Goal: Complete application form

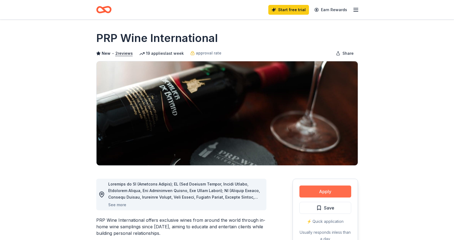
click at [322, 192] on button "Apply" at bounding box center [325, 192] width 52 height 12
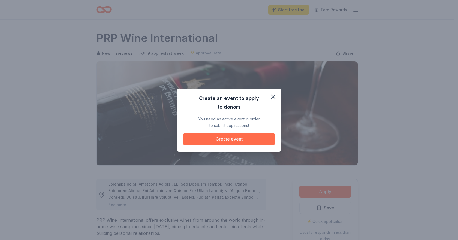
click at [231, 138] on button "Create event" at bounding box center [229, 139] width 92 height 12
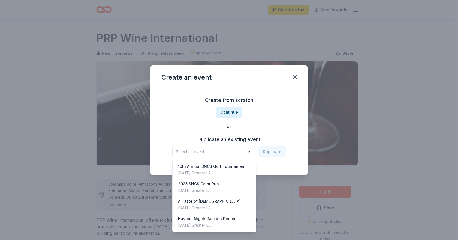
click at [250, 152] on icon "button" at bounding box center [248, 151] width 3 height 1
click at [211, 221] on div "Havana Nights Auction Dinner" at bounding box center [207, 219] width 58 height 7
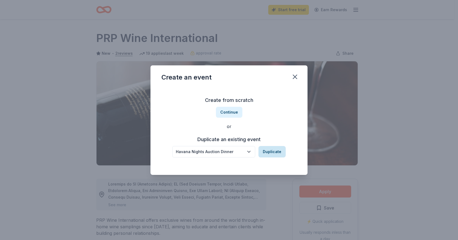
click at [270, 151] on button "Duplicate" at bounding box center [271, 151] width 27 height 11
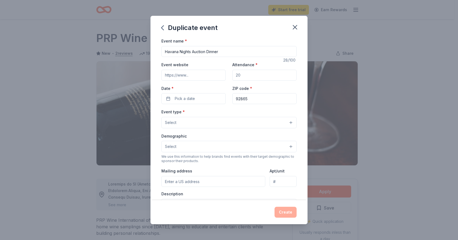
click at [239, 77] on input "Attendance *" at bounding box center [264, 75] width 64 height 11
drag, startPoint x: 255, startPoint y: 79, endPoint x: 238, endPoint y: 78, distance: 17.2
click at [238, 78] on input "Attendance *" at bounding box center [264, 75] width 64 height 11
type input "300"
click at [191, 73] on input "Event website" at bounding box center [193, 75] width 64 height 11
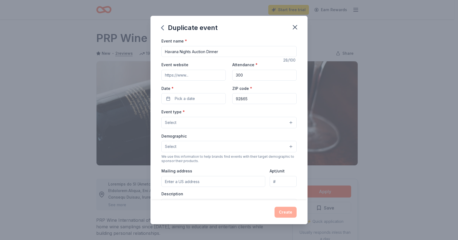
type input "[URL][DOMAIN_NAME]"
drag, startPoint x: 190, startPoint y: 52, endPoint x: 185, endPoint y: 52, distance: 4.6
click at [185, 52] on input "Havana Nights Auction Dinner" at bounding box center [228, 51] width 135 height 11
drag, startPoint x: 190, startPoint y: 54, endPoint x: 166, endPoint y: 53, distance: 24.3
click at [166, 53] on input "Havana Nights Auction Dinner" at bounding box center [228, 51] width 135 height 11
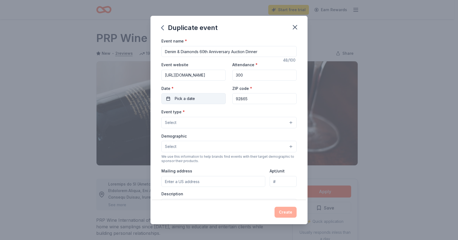
type input "Denim & Diamonds 60th Anniversary Auction Dinner"
click at [172, 99] on button "Pick a date" at bounding box center [193, 98] width 64 height 11
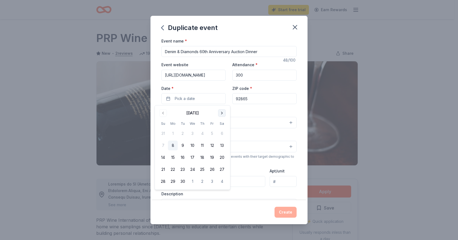
click at [220, 113] on button "Go to next month" at bounding box center [222, 113] width 8 height 8
click at [222, 147] on button "8" at bounding box center [222, 146] width 10 height 10
click at [254, 98] on input "92865" at bounding box center [264, 98] width 64 height 11
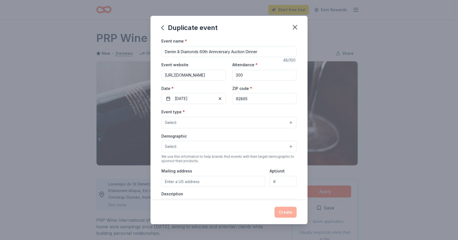
click at [187, 122] on button "Select" at bounding box center [228, 122] width 135 height 11
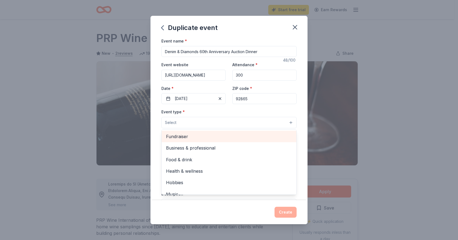
click at [192, 138] on span "Fundraiser" at bounding box center [229, 136] width 126 height 7
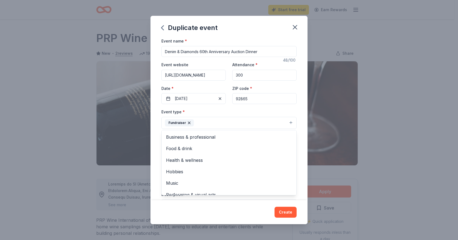
click at [300, 130] on div "Event name * Denim & Diamonds 60th Anniversary Auction Dinner 48 /100 Event web…" at bounding box center [228, 119] width 157 height 162
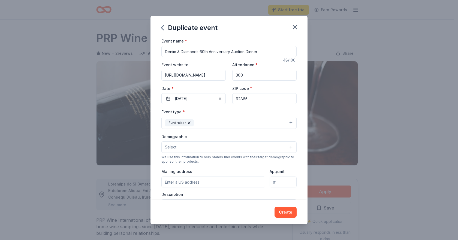
click at [194, 146] on button "Select" at bounding box center [228, 146] width 135 height 11
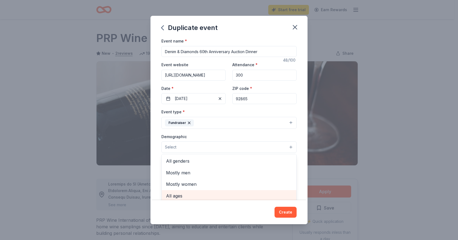
click at [176, 195] on span "All ages" at bounding box center [229, 195] width 126 height 7
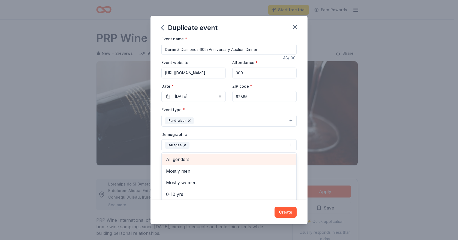
click at [183, 159] on span "All genders" at bounding box center [229, 159] width 126 height 7
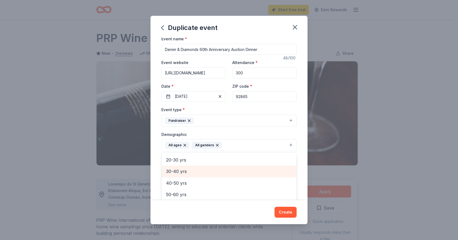
scroll to position [55, 0]
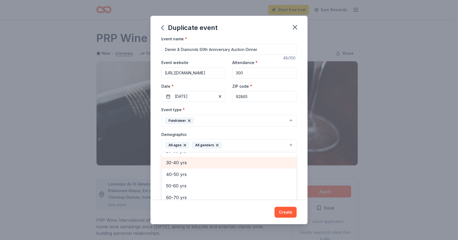
click at [186, 165] on span "30-40 yrs" at bounding box center [229, 162] width 126 height 7
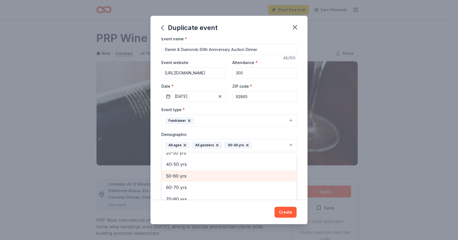
click at [180, 177] on span "50-60 yrs" at bounding box center [229, 176] width 126 height 7
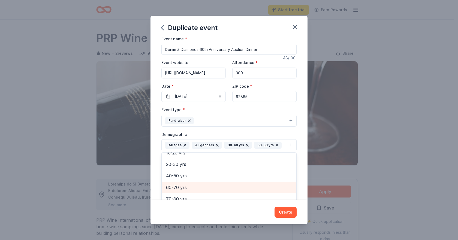
click at [175, 188] on span "60-70 yrs" at bounding box center [229, 187] width 126 height 7
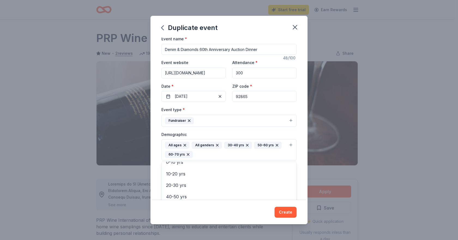
click at [296, 132] on div "Event name * Denim & Diamonds 60th Anniversary Auction Dinner 48 /100 Event web…" at bounding box center [228, 119] width 157 height 162
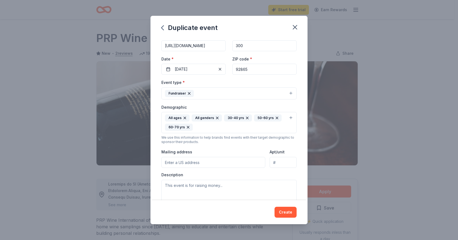
scroll to position [57, 0]
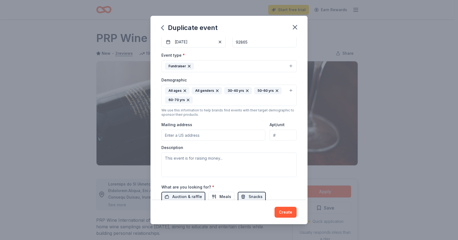
click at [214, 137] on input "Mailing address" at bounding box center [213, 135] width 104 height 11
type input "[STREET_ADDRESS][PERSON_NAME]"
click at [183, 158] on textarea at bounding box center [228, 165] width 135 height 25
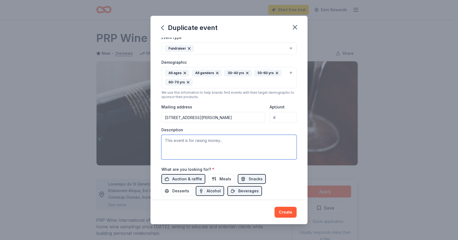
scroll to position [84, 0]
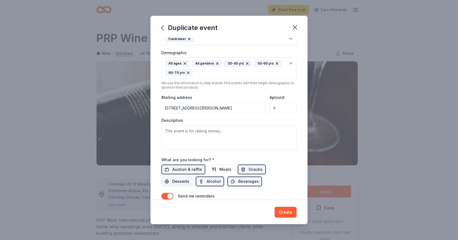
click at [180, 182] on span "Desserts" at bounding box center [180, 181] width 17 height 7
click at [228, 171] on span "Meals" at bounding box center [225, 169] width 12 height 7
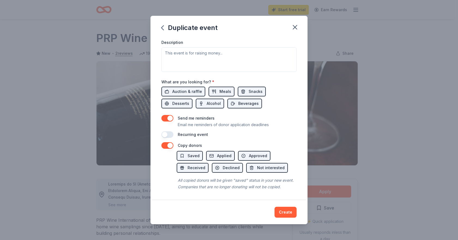
scroll to position [168, 0]
click at [290, 213] on button "Create" at bounding box center [285, 212] width 22 height 11
click at [286, 214] on div "Create" at bounding box center [228, 212] width 135 height 11
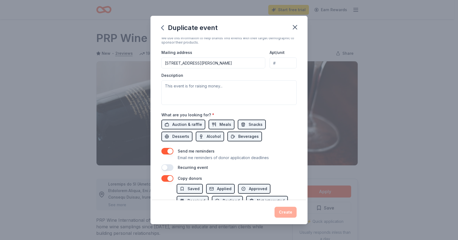
scroll to position [136, 0]
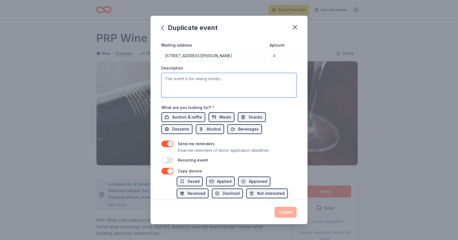
click at [214, 83] on textarea at bounding box center [228, 85] width 135 height 25
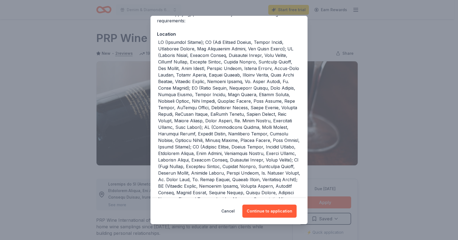
scroll to position [55, 0]
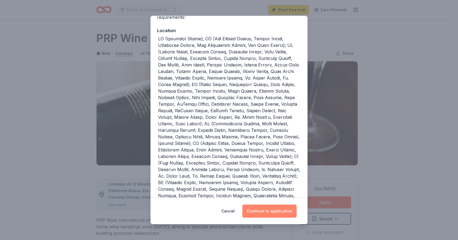
click at [268, 212] on button "Continue to application" at bounding box center [269, 211] width 54 height 13
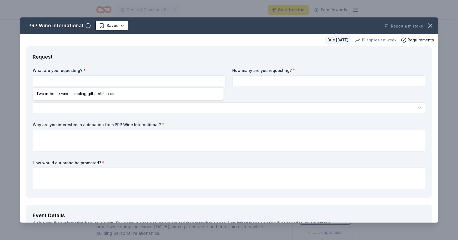
click at [77, 75] on html "Denim & Diamonds 60th Anniversary Auction Dinner Start free trial Earn Rewards …" at bounding box center [229, 120] width 458 height 240
select select "Two in-home wine sampling gift certificates"
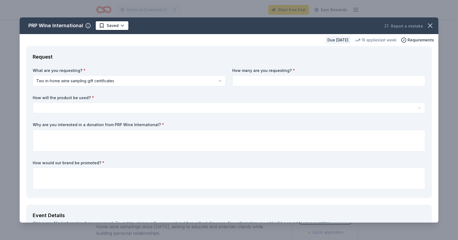
click at [249, 73] on label "How many are you requesting? *" at bounding box center [328, 70] width 193 height 5
click at [249, 82] on input at bounding box center [328, 80] width 193 height 11
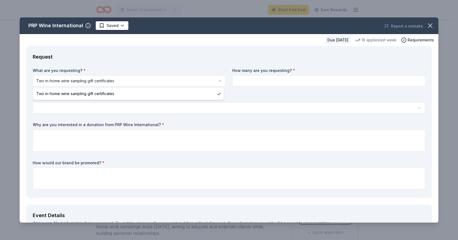
click at [104, 82] on html "Denim & Diamonds 60th Anniversary Auction Dinner Start free trial Earn Rewards …" at bounding box center [229, 120] width 458 height 240
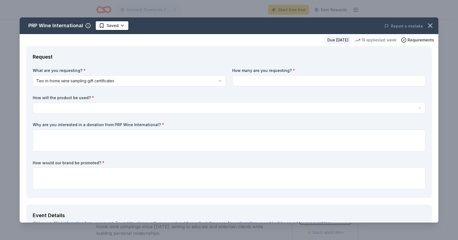
click at [259, 84] on input at bounding box center [328, 80] width 193 height 11
type input "2"
click at [69, 106] on html "Denim & Diamonds 60th Anniversary Auction Dinner Start free trial Earn Rewards …" at bounding box center [229, 120] width 458 height 240
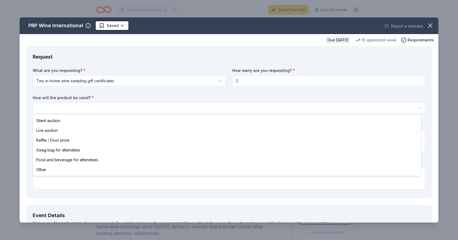
select select "liveAuction"
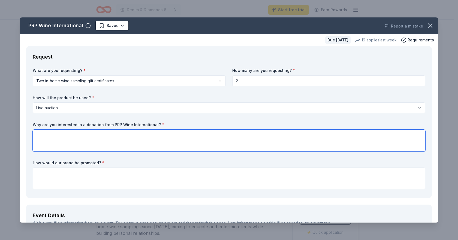
click at [100, 145] on textarea at bounding box center [229, 141] width 392 height 22
click at [93, 134] on textarea "We have showcases PRP [PERSON_NAME] Inter" at bounding box center [229, 141] width 392 height 22
click at [108, 134] on textarea "We have showcases PRP Wine Inter" at bounding box center [229, 141] width 392 height 22
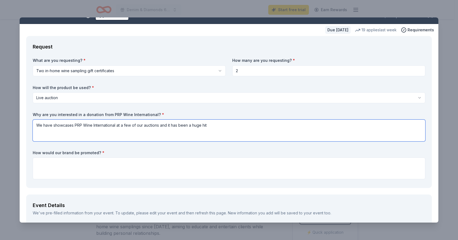
scroll to position [27, 0]
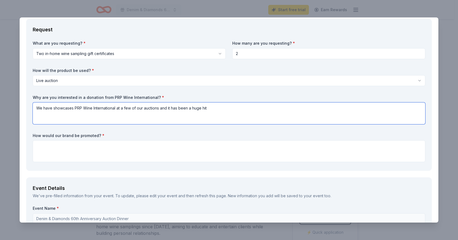
click at [219, 108] on textarea "We have showcases PRP Wine International at a few of our auctions and it has be…" at bounding box center [229, 113] width 392 height 22
type textarea "We have showcases PRP Wine International at a few of our auctions and it has be…"
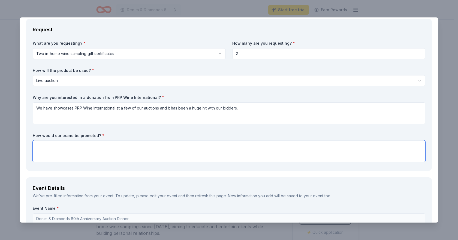
click at [129, 146] on textarea at bounding box center [229, 151] width 392 height 22
click at [78, 146] on textarea "PRP Wine International would be represented in our" at bounding box center [229, 151] width 392 height 22
click at [142, 145] on textarea "PRP Wine International logo would be represented in our" at bounding box center [229, 151] width 392 height 22
click at [166, 147] on textarea "PRP Wine International logo would be represented in our auction brochere" at bounding box center [229, 151] width 392 height 22
click at [241, 144] on textarea "PRP Wine International logo would be represented in our auction brochure" at bounding box center [229, 151] width 392 height 22
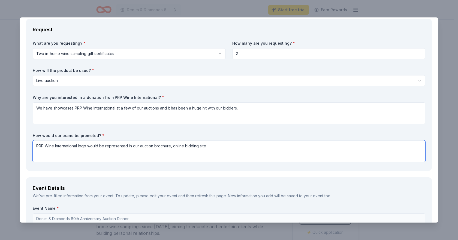
click at [170, 147] on textarea "PRP Wine International logo would be represented in our auction brochure, onlin…" at bounding box center [229, 151] width 392 height 22
click at [220, 147] on textarea "PRP Wine International logo would be represented in our auction brochure & on o…" at bounding box center [229, 151] width 392 height 22
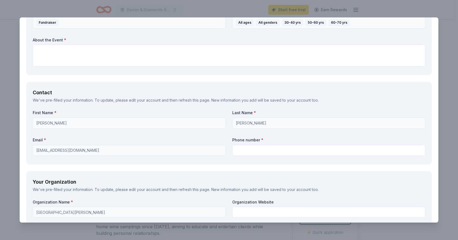
scroll to position [327, 0]
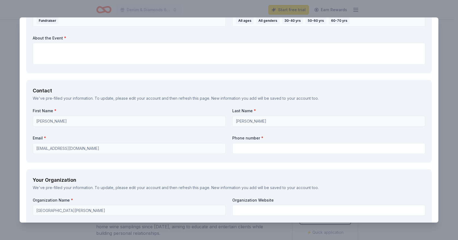
type textarea "PRP Wine International logo would be represented in our auction brochure & on o…"
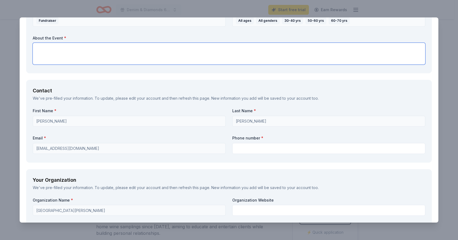
click at [110, 45] on textarea at bounding box center [229, 54] width 392 height 22
click at [64, 50] on textarea at bounding box center [229, 54] width 392 height 22
paste textarea "My name is [PERSON_NAME] and I am the Director of Development at [GEOGRAPHIC_DA…"
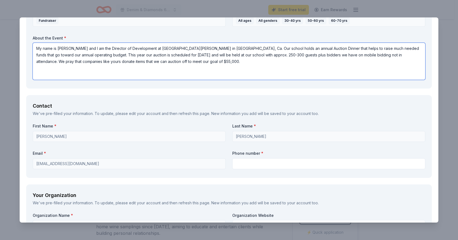
drag, startPoint x: 237, startPoint y: 48, endPoint x: 31, endPoint y: 43, distance: 205.6
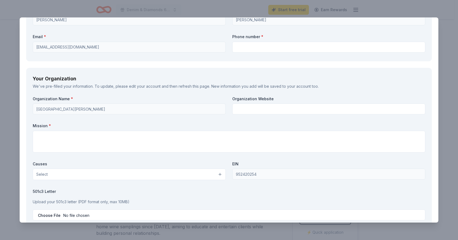
scroll to position [437, 0]
type textarea "Our school holds an annual Auction Dinner that helps to raise much needed funds…"
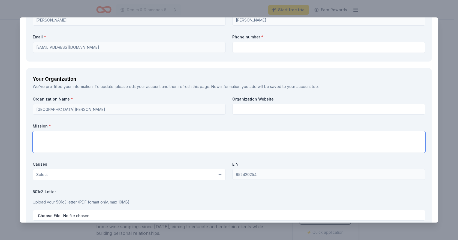
click at [118, 145] on textarea at bounding box center [229, 142] width 392 height 22
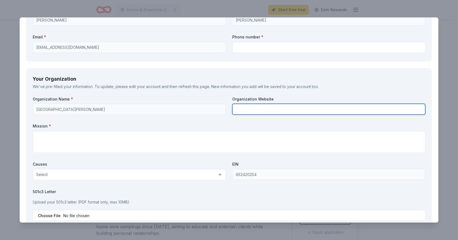
click at [286, 111] on input "text" at bounding box center [328, 109] width 193 height 11
click at [239, 107] on input "text" at bounding box center [328, 109] width 193 height 11
paste input "[URL][DOMAIN_NAME]"
type input "[URL][DOMAIN_NAME]"
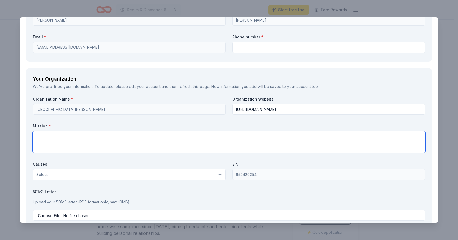
click at [85, 135] on textarea at bounding box center [229, 142] width 392 height 22
paste textarea "St. [PERSON_NAME] [DEMOGRAPHIC_DATA] School, founded by the Sisters of the Pres…"
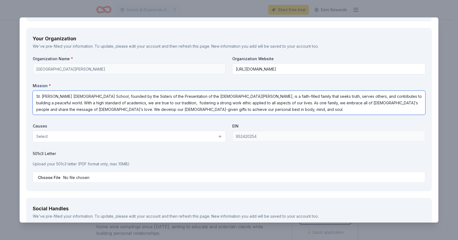
scroll to position [491, 0]
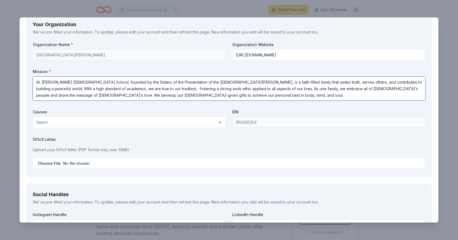
type textarea "St. [PERSON_NAME] [DEMOGRAPHIC_DATA] School, founded by the Sisters of the Pres…"
click at [65, 124] on button "Select" at bounding box center [129, 122] width 193 height 11
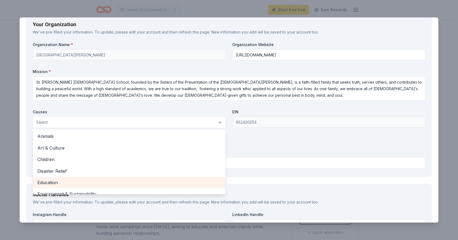
click at [62, 182] on span "Education" at bounding box center [129, 182] width 184 height 7
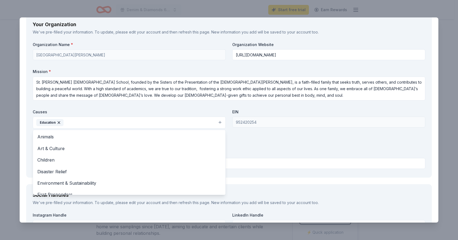
click at [273, 151] on div "Organization Name * St. [PERSON_NAME] Catholic School Organization Website [URL…" at bounding box center [229, 106] width 392 height 129
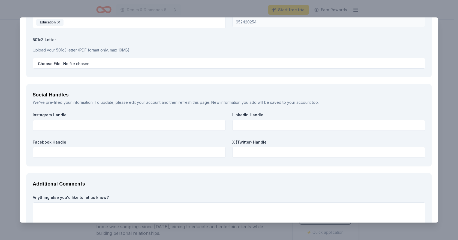
scroll to position [600, 0]
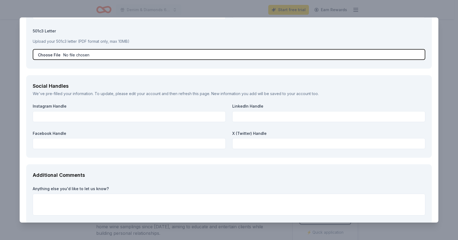
click at [56, 55] on input "file" at bounding box center [229, 54] width 392 height 11
click at [52, 53] on input "file" at bounding box center [229, 54] width 392 height 11
type input "C:\fakepath\2025 AUCTION Solicitation Letter (1).pdf"
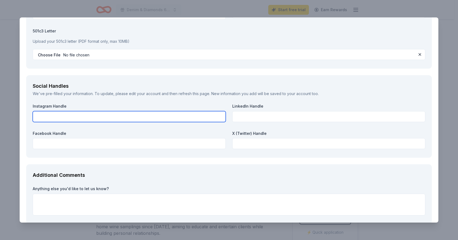
click at [152, 114] on input "text" at bounding box center [129, 116] width 193 height 11
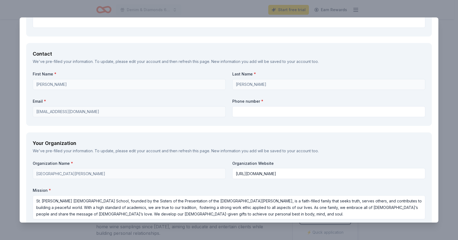
scroll to position [358, 0]
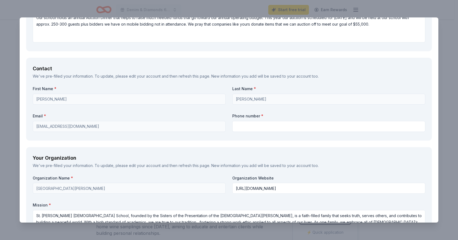
type input "sncshawks"
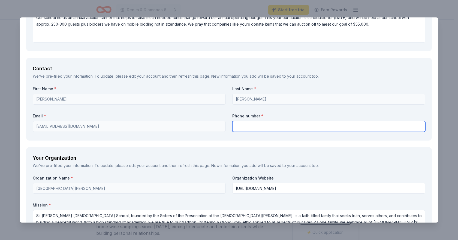
click at [269, 127] on input "text" at bounding box center [328, 126] width 193 height 11
type input "7146376822"
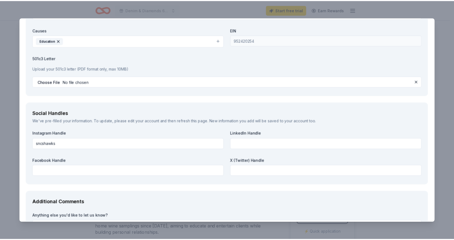
scroll to position [630, 0]
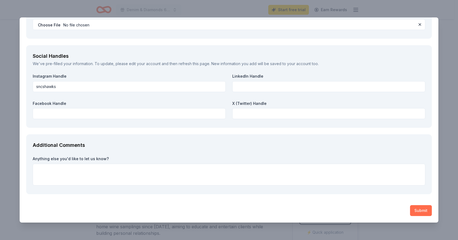
click at [414, 208] on button "Submit" at bounding box center [421, 210] width 22 height 11
